Goal: Information Seeking & Learning: Learn about a topic

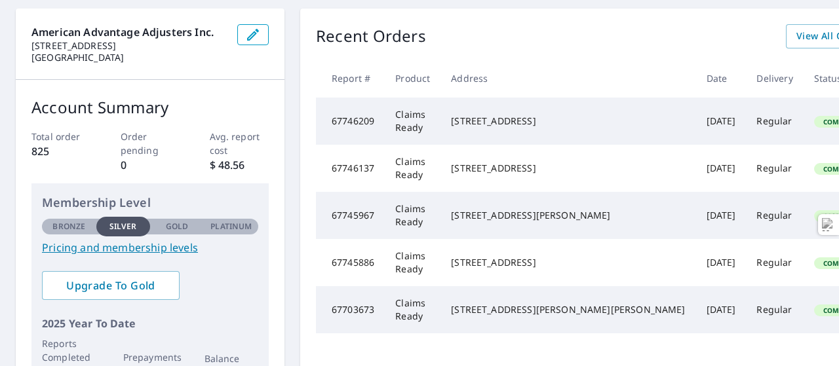
scroll to position [131, 0]
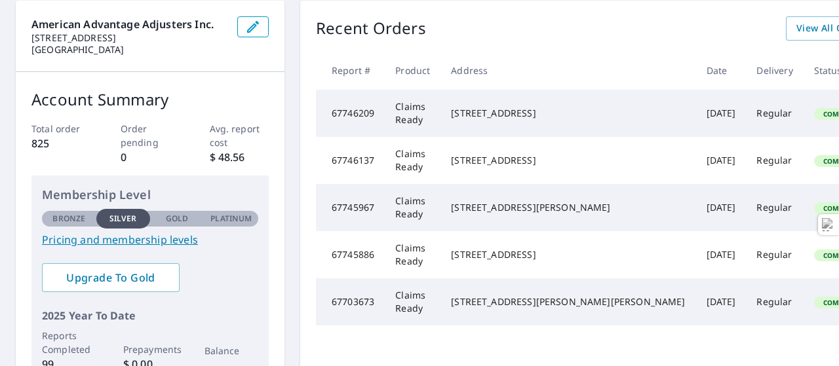
click at [158, 241] on link "Pricing and membership levels" at bounding box center [150, 240] width 216 height 16
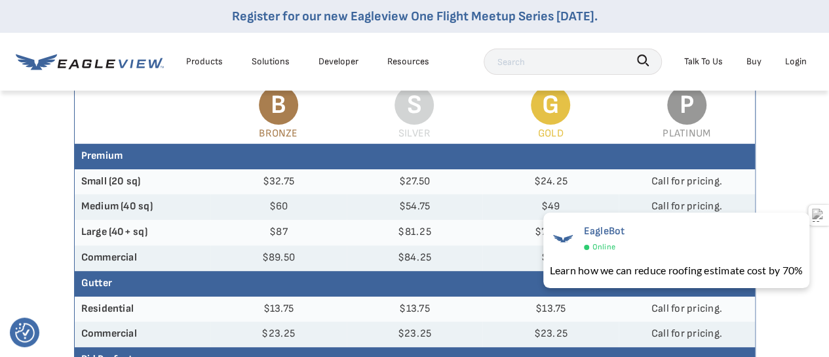
scroll to position [262, 0]
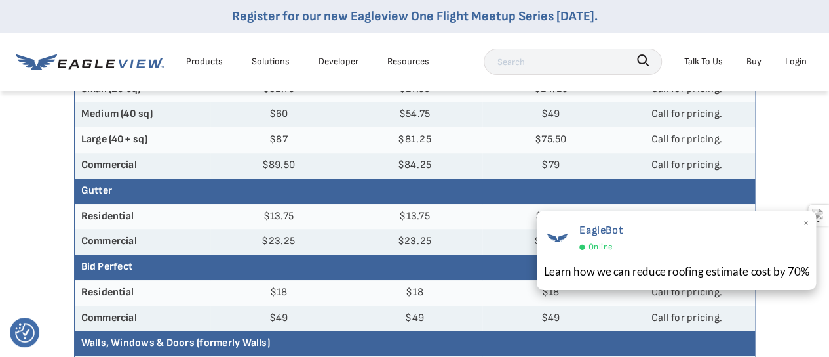
click at [800, 225] on div "EagleBot Online" at bounding box center [676, 237] width 266 height 33
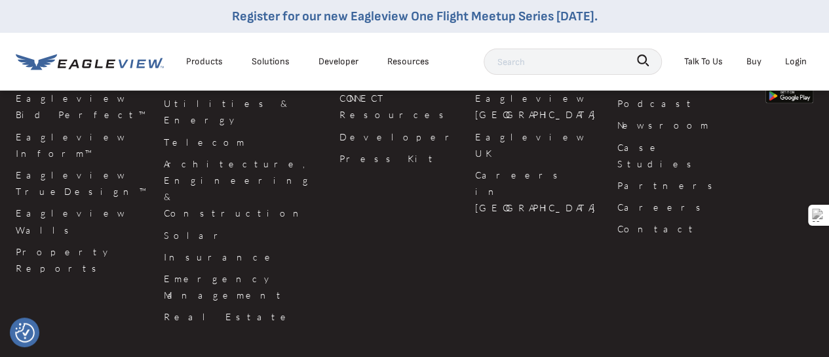
scroll to position [1180, 0]
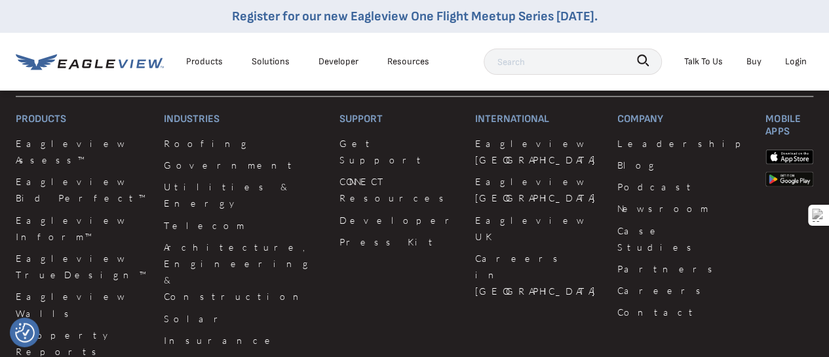
click at [480, 112] on div "International Eagleview Canada Eagleview India Eagleview UK Careers in India" at bounding box center [538, 262] width 126 height 301
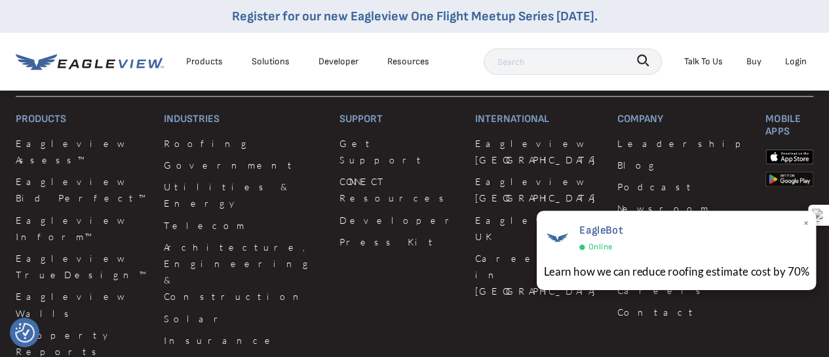
click at [805, 226] on span "×" at bounding box center [805, 224] width 7 height 20
